Goal: Transaction & Acquisition: Book appointment/travel/reservation

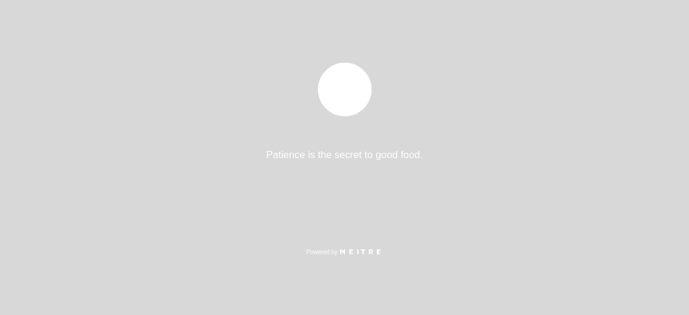
select select "es"
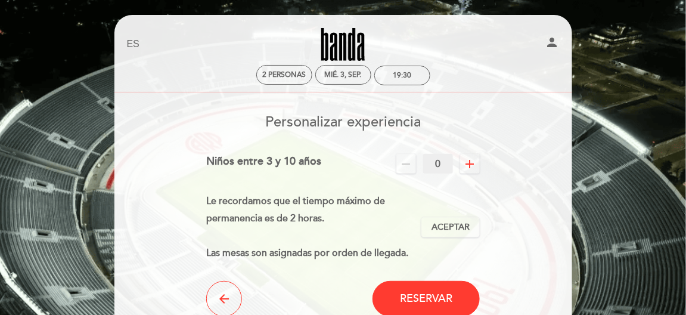
scroll to position [59, 0]
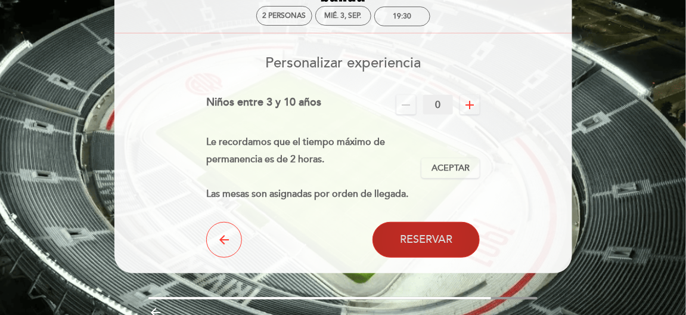
click at [424, 242] on span "Reservar" at bounding box center [426, 239] width 52 height 13
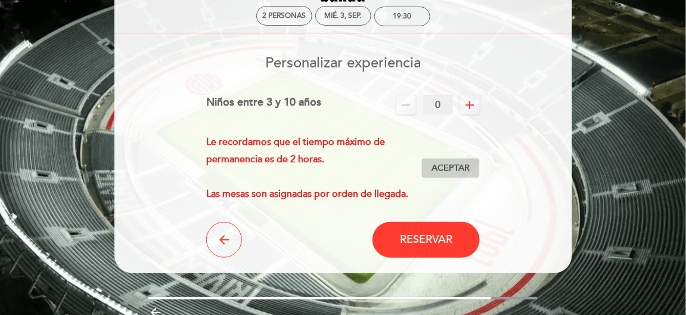
click at [453, 170] on span "Aceptar" at bounding box center [450, 168] width 38 height 13
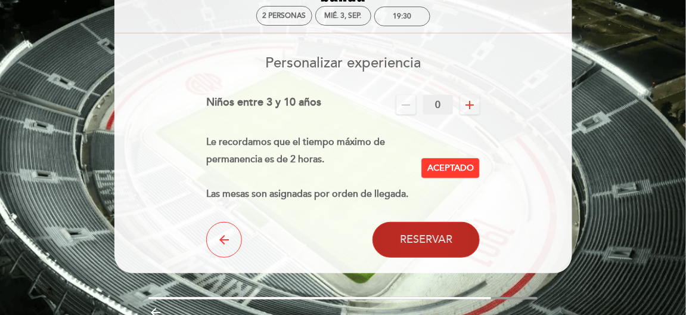
click at [427, 238] on span "Reservar" at bounding box center [426, 239] width 52 height 13
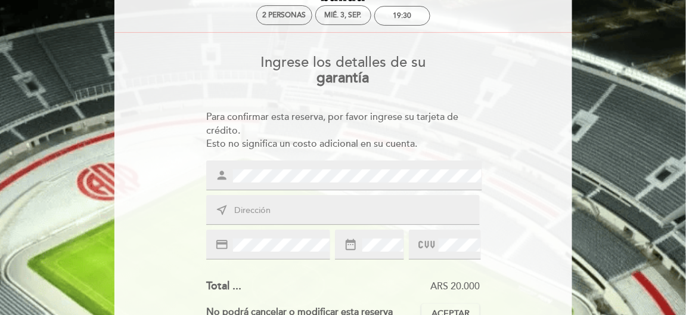
scroll to position [119, 0]
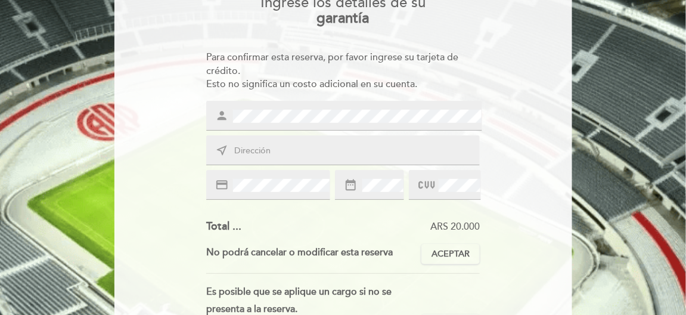
click at [252, 153] on input "text" at bounding box center [357, 151] width 248 height 14
type input "A"
click at [283, 195] on div "credit_card" at bounding box center [268, 185] width 124 height 30
drag, startPoint x: 323, startPoint y: 147, endPoint x: 193, endPoint y: 144, distance: 129.9
click at [193, 144] on div "Ingrese los detalles de su garantía Para confirmar esta reserva, por favor ingr…" at bounding box center [343, 239] width 441 height 506
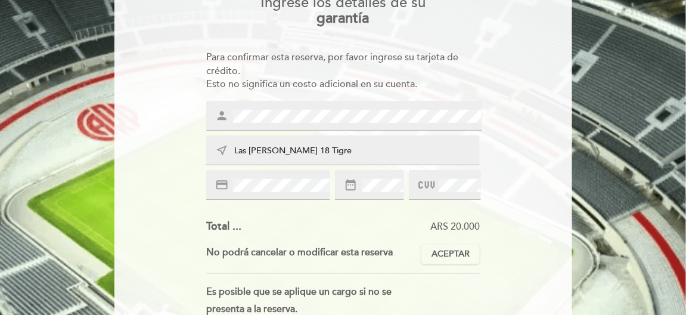
click at [303, 154] on input "Las [PERSON_NAME] 18 Tigre" at bounding box center [357, 151] width 248 height 14
click at [313, 154] on input "Las [PERSON_NAME] 18 Tigre" at bounding box center [357, 151] width 248 height 14
type input "L"
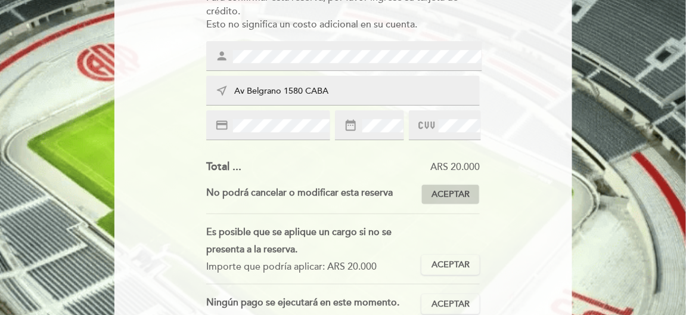
type input "Av Belgrano 1580 CABA"
click at [451, 195] on span "Aceptar" at bounding box center [450, 194] width 38 height 13
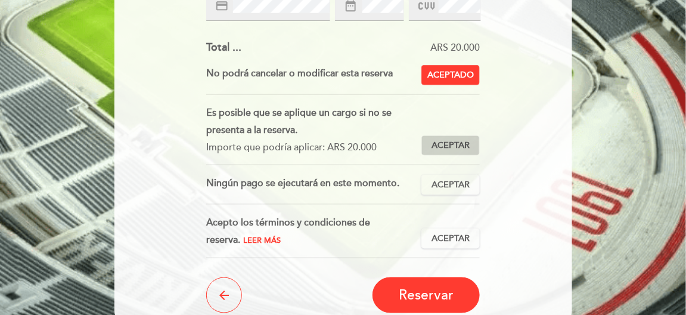
click at [456, 142] on span "Aceptar" at bounding box center [450, 145] width 38 height 13
click at [449, 179] on span "Aceptar" at bounding box center [450, 185] width 38 height 13
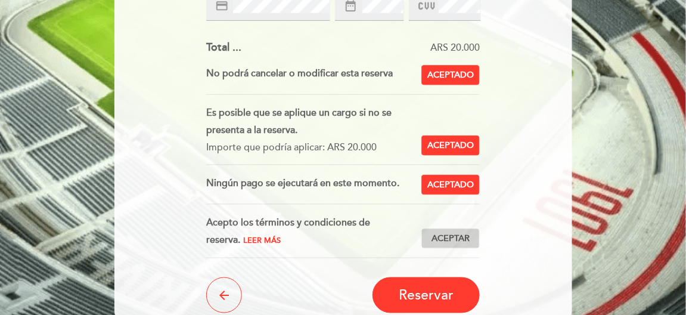
click at [433, 239] on span "Aceptar" at bounding box center [450, 238] width 38 height 13
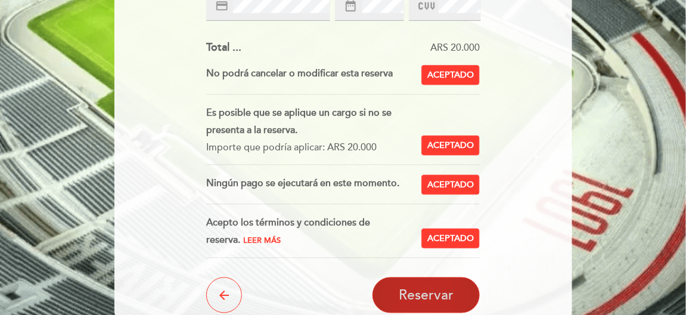
click at [434, 296] on span "Reservar" at bounding box center [426, 295] width 55 height 17
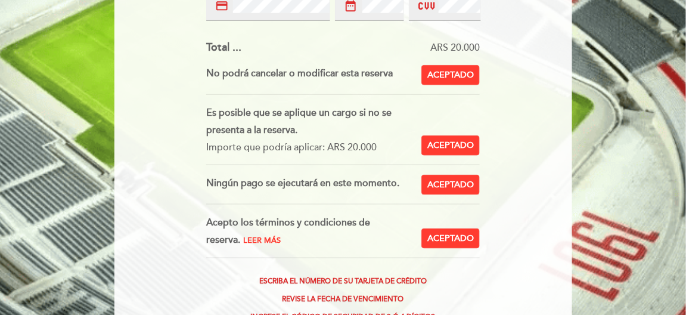
scroll to position [119, 0]
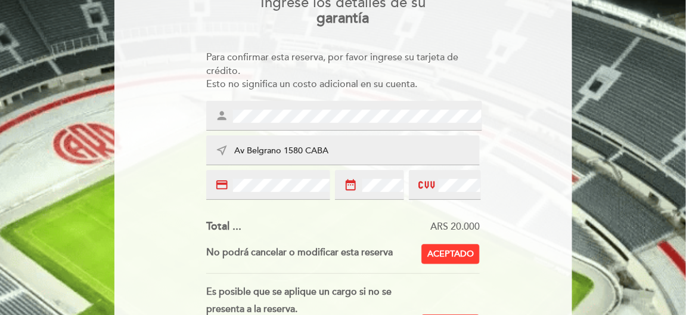
click at [222, 185] on icon "credit_card" at bounding box center [221, 184] width 13 height 13
click at [360, 185] on span at bounding box center [382, 185] width 44 height 14
click at [459, 250] on span "Aceptado" at bounding box center [450, 254] width 46 height 13
click at [459, 250] on span "Aceptar" at bounding box center [450, 254] width 38 height 13
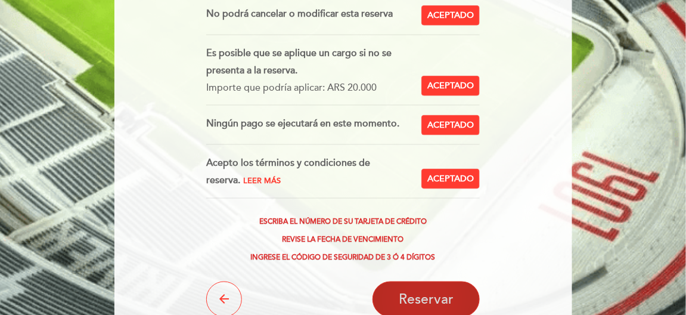
click at [422, 299] on span "Reservar" at bounding box center [426, 299] width 55 height 17
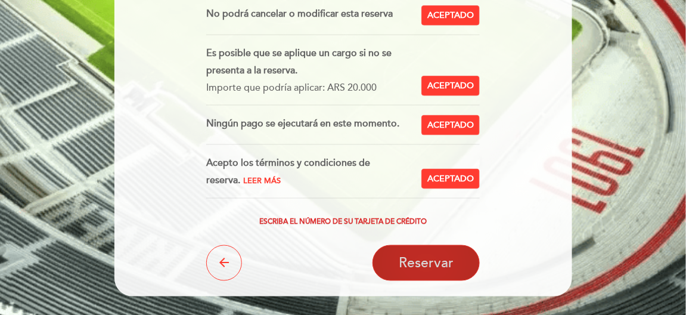
click at [428, 266] on span "Reservar" at bounding box center [426, 263] width 55 height 17
click at [400, 256] on span "Reservar" at bounding box center [426, 263] width 55 height 17
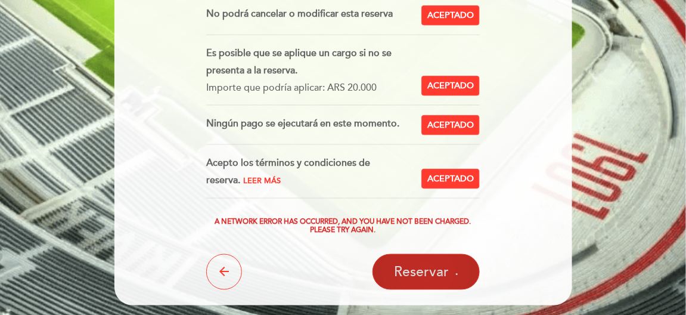
click at [409, 267] on span "Reservar" at bounding box center [421, 271] width 55 height 17
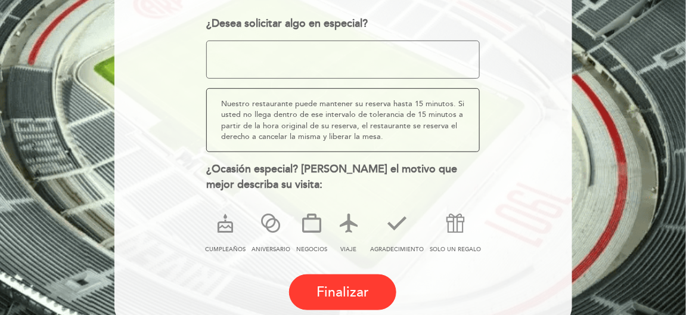
scroll to position [246, 0]
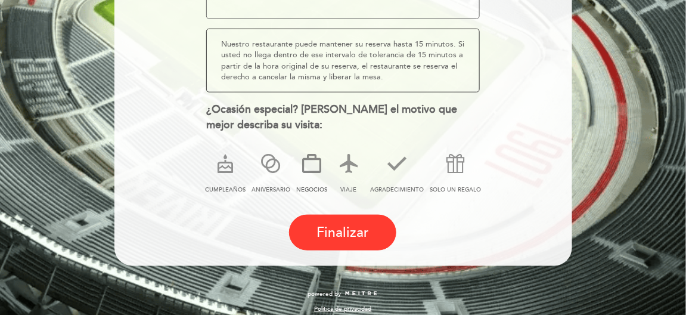
click at [315, 167] on icon at bounding box center [311, 163] width 31 height 31
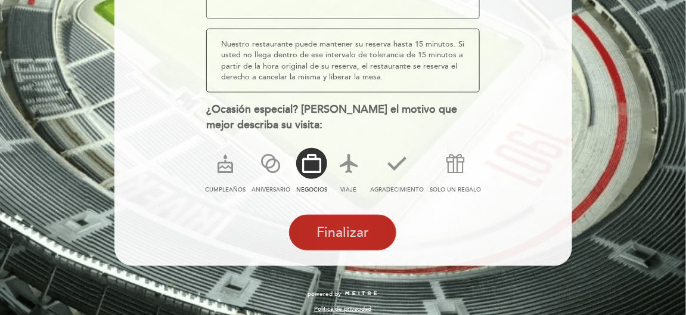
click at [336, 228] on span "Finalizar" at bounding box center [342, 232] width 52 height 17
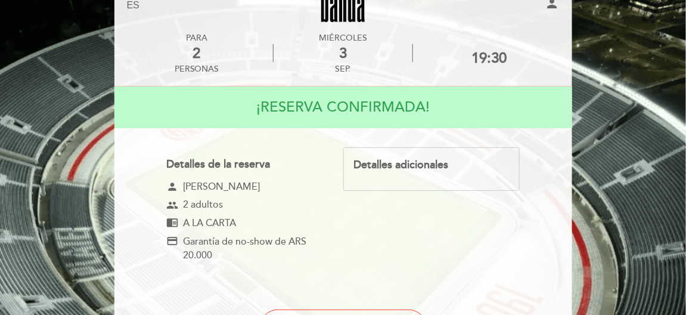
scroll to position [184, 0]
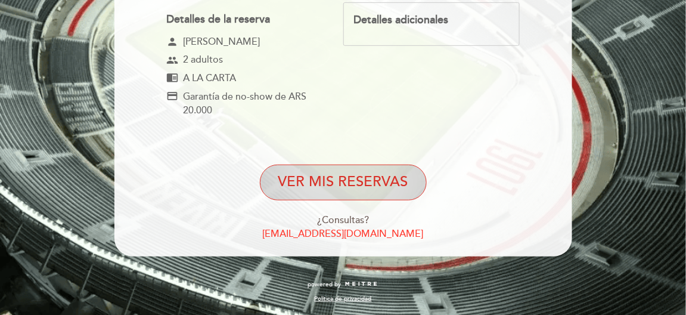
click at [392, 189] on button "VER MIS RESERVAS" at bounding box center [343, 182] width 167 height 36
select select "es"
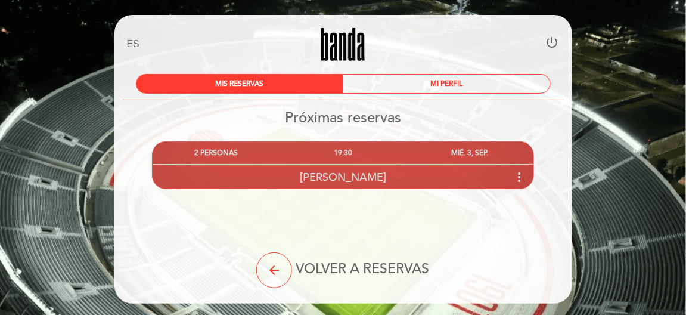
click at [517, 175] on icon "more_vert" at bounding box center [519, 177] width 14 height 14
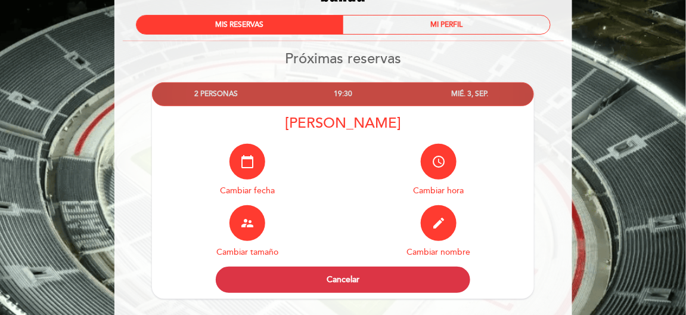
scroll to position [172, 0]
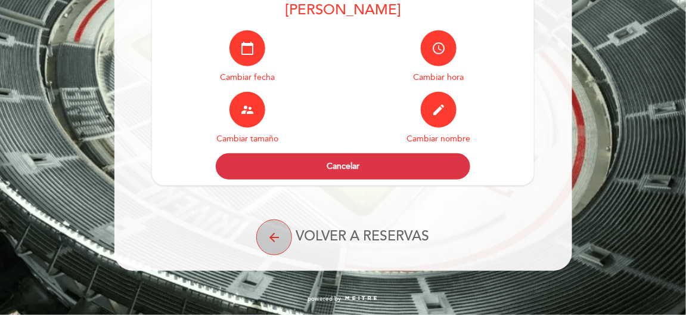
click at [283, 237] on button "arrow_back" at bounding box center [274, 237] width 36 height 36
select select "es"
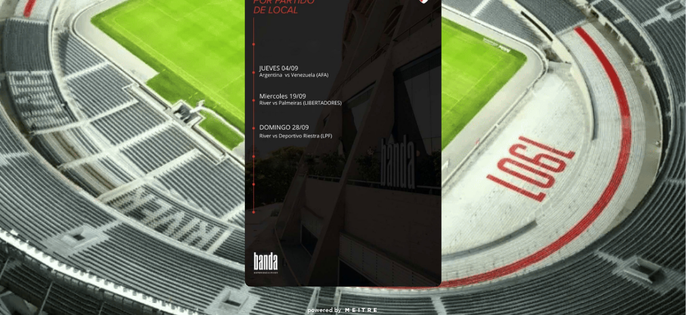
scroll to position [263, 0]
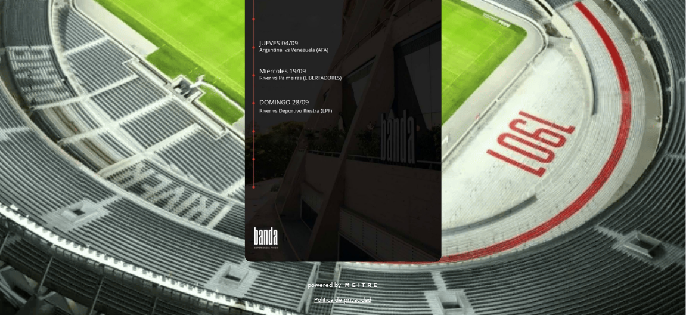
click at [487, 142] on div at bounding box center [343, 99] width 459 height 334
